Goal: Task Accomplishment & Management: Use online tool/utility

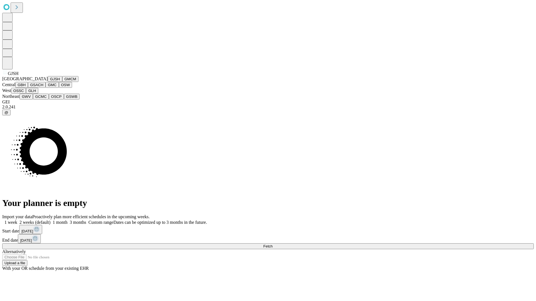
click at [48, 82] on button "GJSH" at bounding box center [55, 79] width 15 height 6
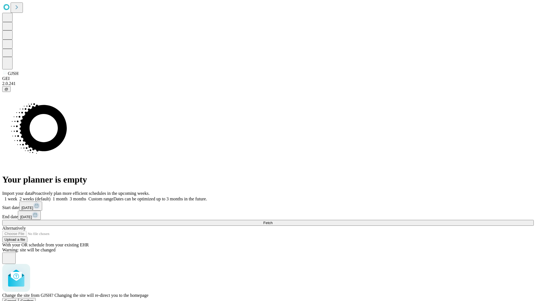
click at [34, 299] on span "Confirm" at bounding box center [27, 301] width 13 height 4
click at [68, 197] on label "1 month" at bounding box center [59, 199] width 17 height 5
click at [272, 221] on span "Fetch" at bounding box center [267, 223] width 9 height 4
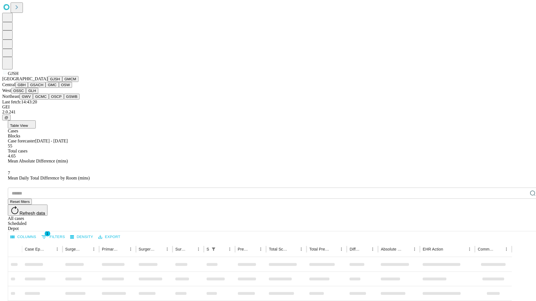
click at [62, 82] on button "GMCM" at bounding box center [70, 79] width 16 height 6
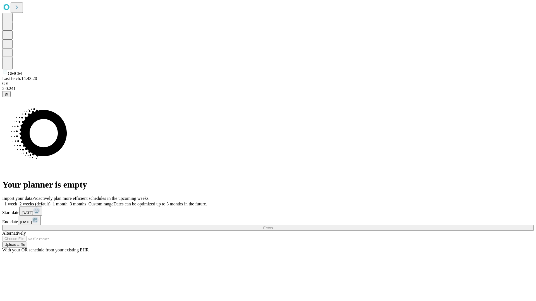
click at [68, 202] on label "1 month" at bounding box center [59, 204] width 17 height 5
click at [272, 226] on span "Fetch" at bounding box center [267, 228] width 9 height 4
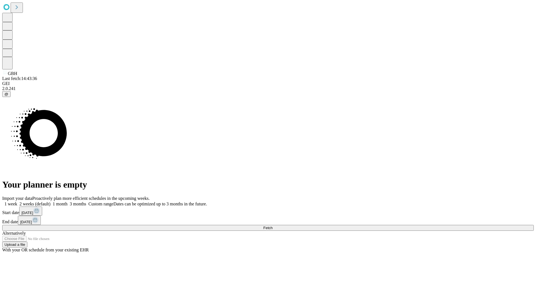
click at [68, 202] on label "1 month" at bounding box center [59, 204] width 17 height 5
click at [272, 226] on span "Fetch" at bounding box center [267, 228] width 9 height 4
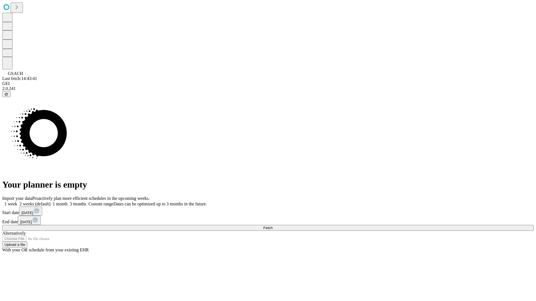
click at [68, 202] on label "1 month" at bounding box center [59, 204] width 17 height 5
click at [272, 226] on span "Fetch" at bounding box center [267, 228] width 9 height 4
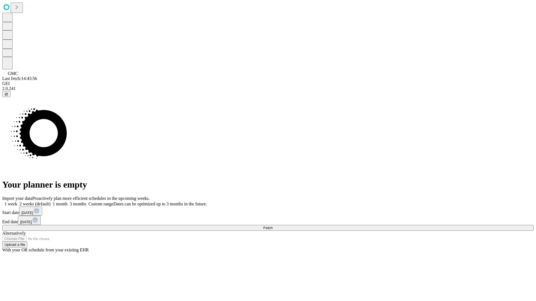
click at [68, 202] on label "1 month" at bounding box center [59, 204] width 17 height 5
click at [272, 226] on span "Fetch" at bounding box center [267, 228] width 9 height 4
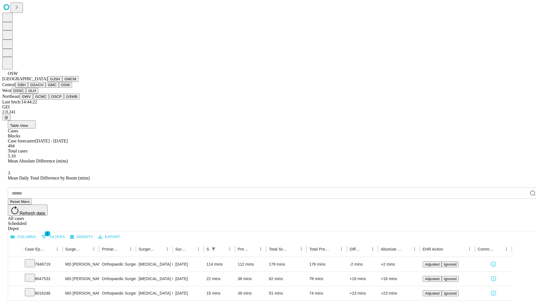
click at [26, 94] on button "OSSC" at bounding box center [18, 91] width 15 height 6
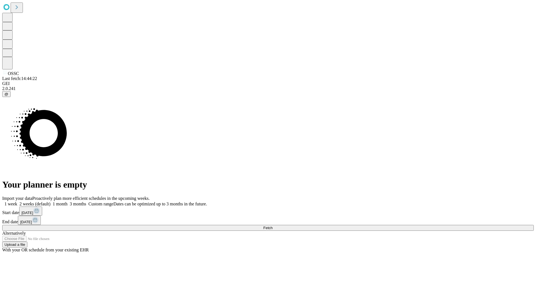
click at [68, 202] on label "1 month" at bounding box center [59, 204] width 17 height 5
click at [272, 226] on span "Fetch" at bounding box center [267, 228] width 9 height 4
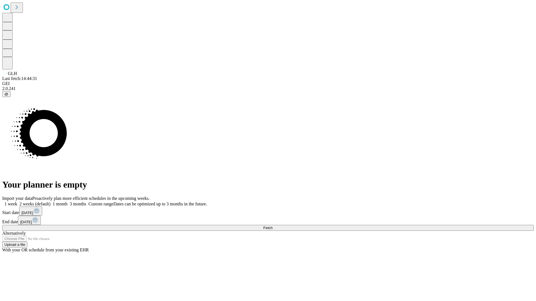
click at [272, 226] on span "Fetch" at bounding box center [267, 228] width 9 height 4
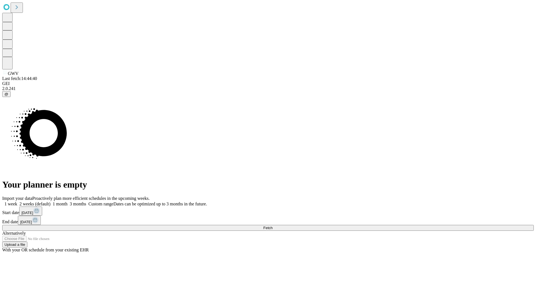
click at [68, 202] on label "1 month" at bounding box center [59, 204] width 17 height 5
click at [272, 226] on span "Fetch" at bounding box center [267, 228] width 9 height 4
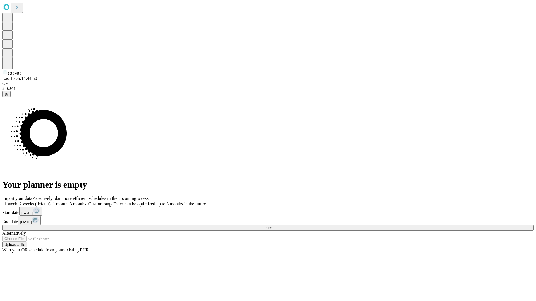
click at [68, 202] on label "1 month" at bounding box center [59, 204] width 17 height 5
click at [272, 226] on span "Fetch" at bounding box center [267, 228] width 9 height 4
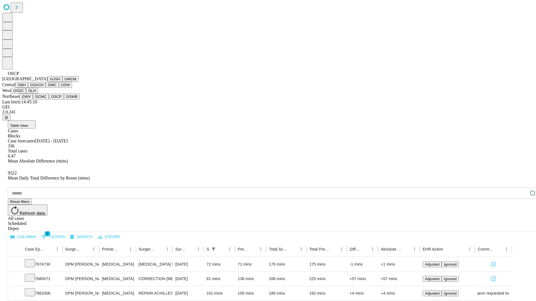
click at [64, 100] on button "GSWB" at bounding box center [72, 97] width 16 height 6
